Goal: Information Seeking & Learning: Learn about a topic

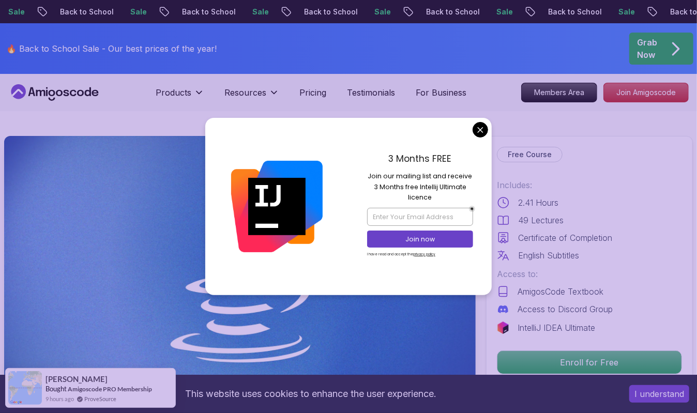
click at [187, 96] on p "Products" at bounding box center [174, 92] width 36 height 12
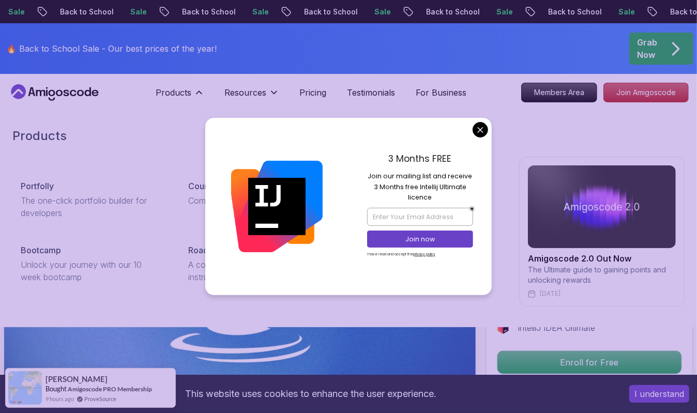
click at [478, 152] on div "Products Portfolly The one-click portfolio builder for developers Courses Compr…" at bounding box center [348, 217] width 672 height 220
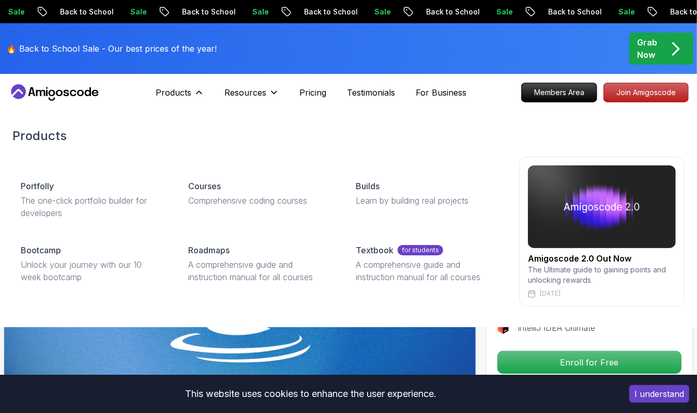
click at [317, 97] on p "Pricing" at bounding box center [313, 92] width 27 height 12
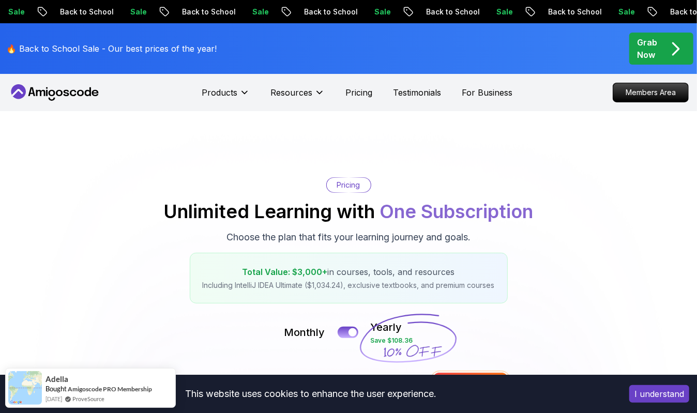
click at [240, 97] on icon at bounding box center [244, 92] width 10 height 10
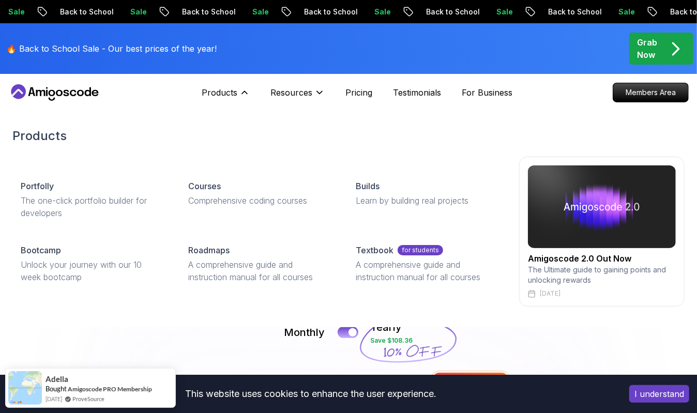
click at [105, 271] on p "Unlock your journey with our 10 week bootcamp" at bounding box center [92, 270] width 143 height 25
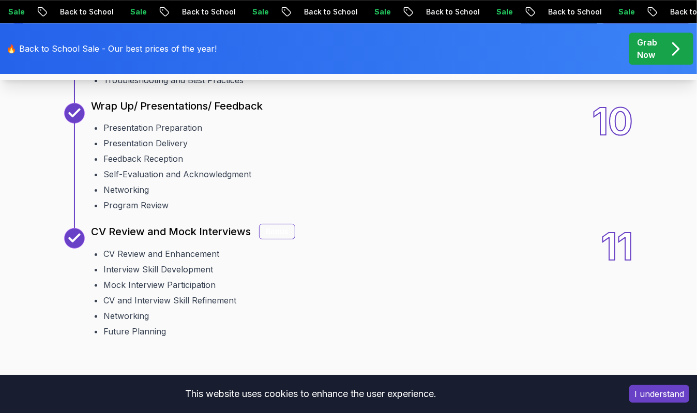
scroll to position [1754, 0]
